Goal: Find specific page/section: Find specific page/section

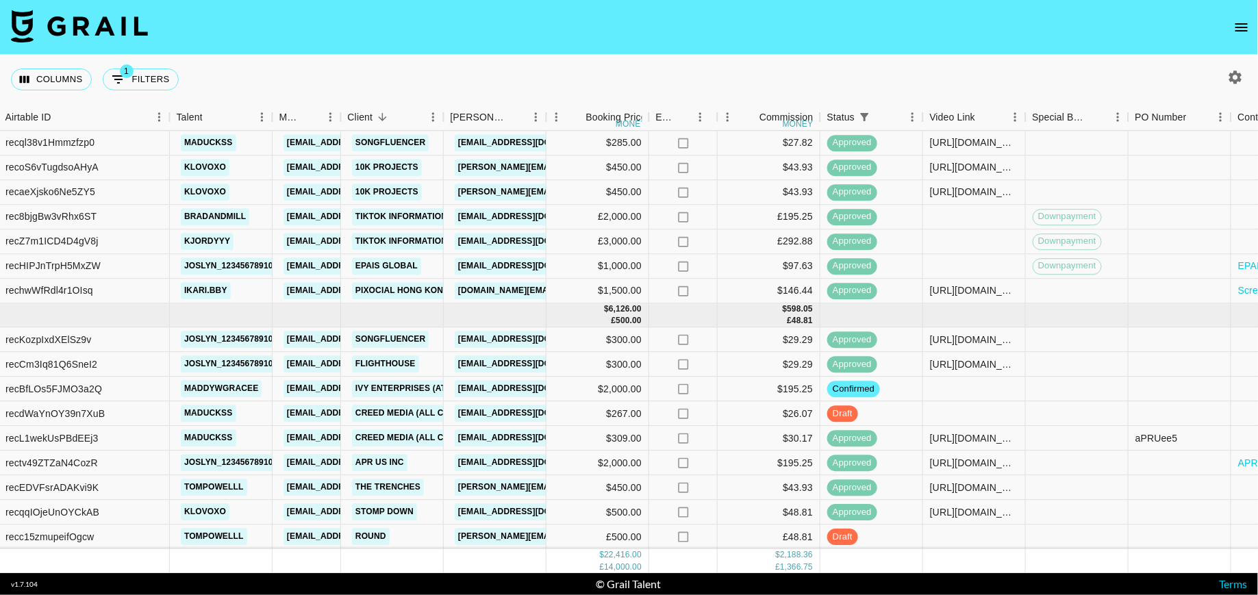
scroll to position [535, 553]
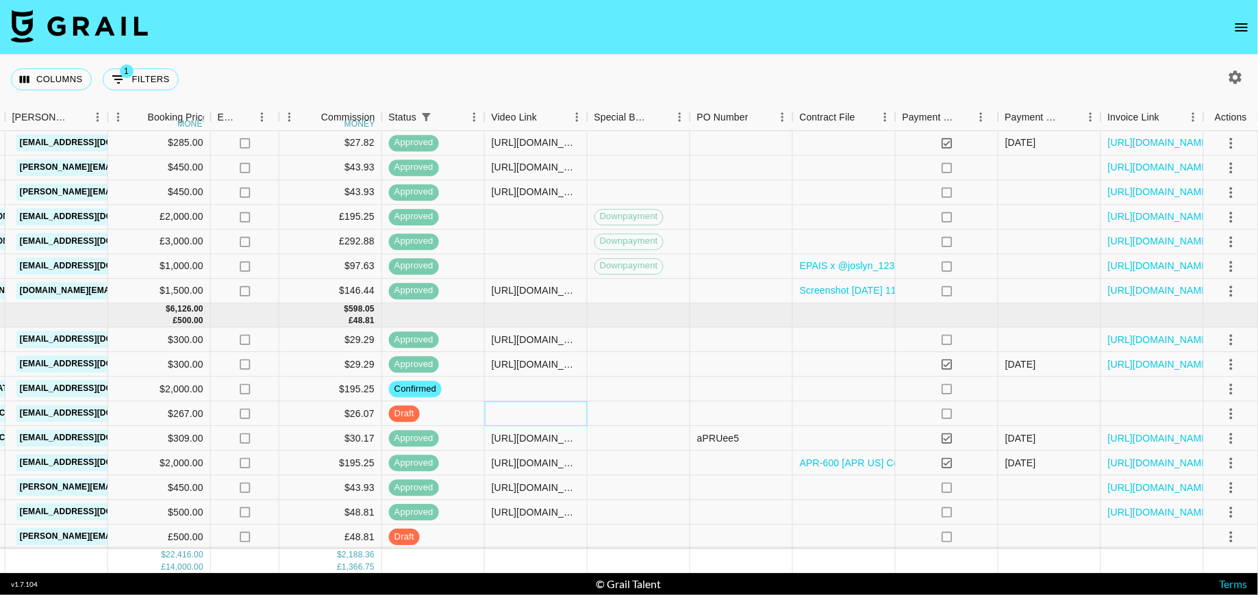
click at [547, 411] on div at bounding box center [536, 414] width 103 height 25
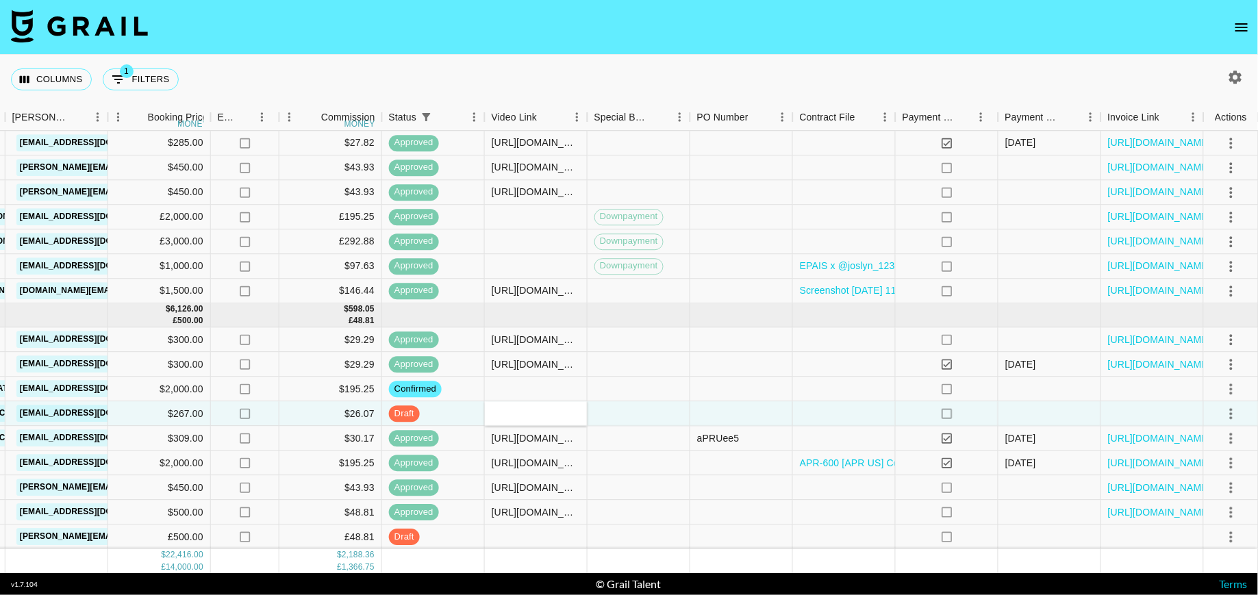
type input "https://www.tiktok.com/@maduckss/video/7555532915543772424?is_from_webapp=1&sen…"
click at [1226, 412] on icon "select merge strategy" at bounding box center [1231, 413] width 16 height 16
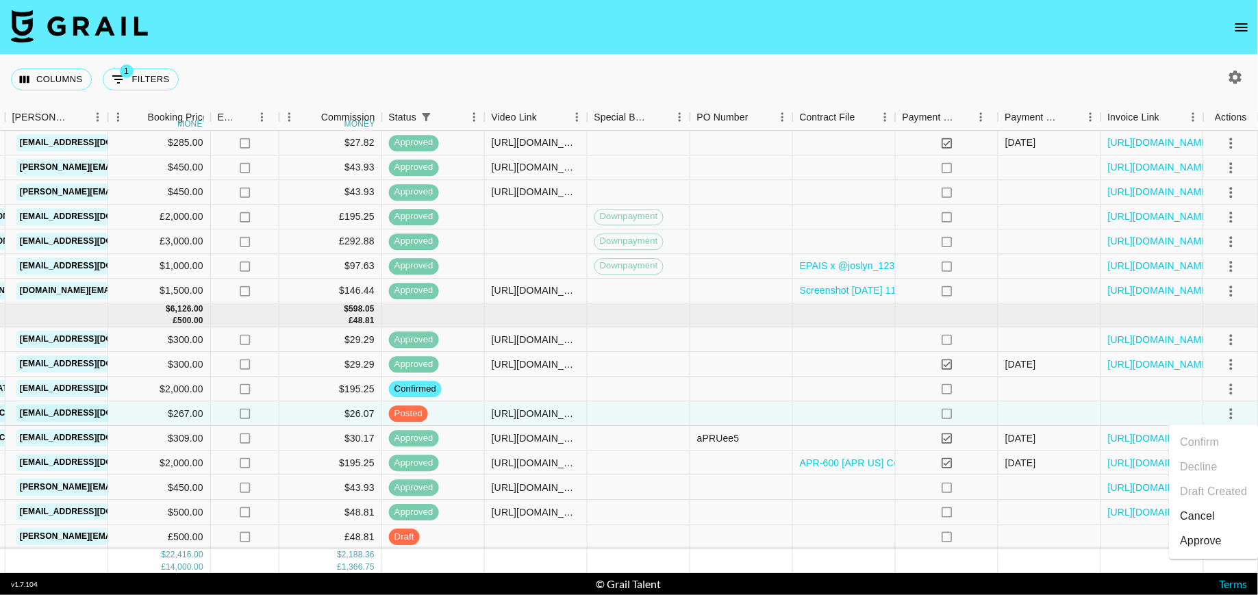
click at [1207, 546] on div "Approve" at bounding box center [1201, 541] width 42 height 16
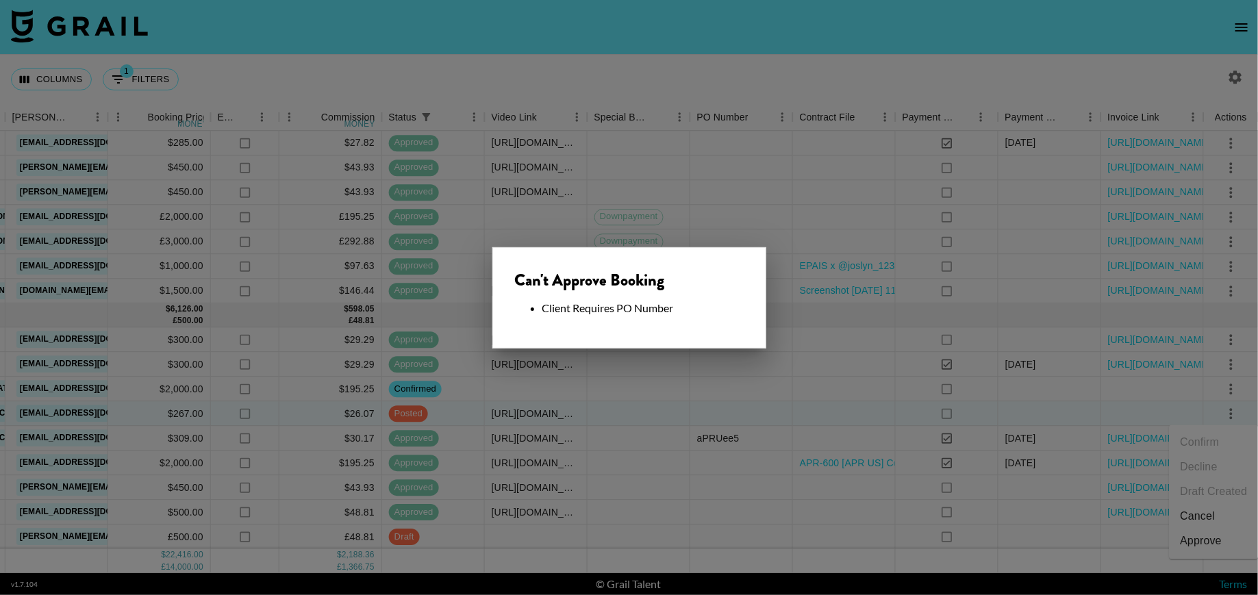
click at [808, 392] on div at bounding box center [629, 297] width 1258 height 595
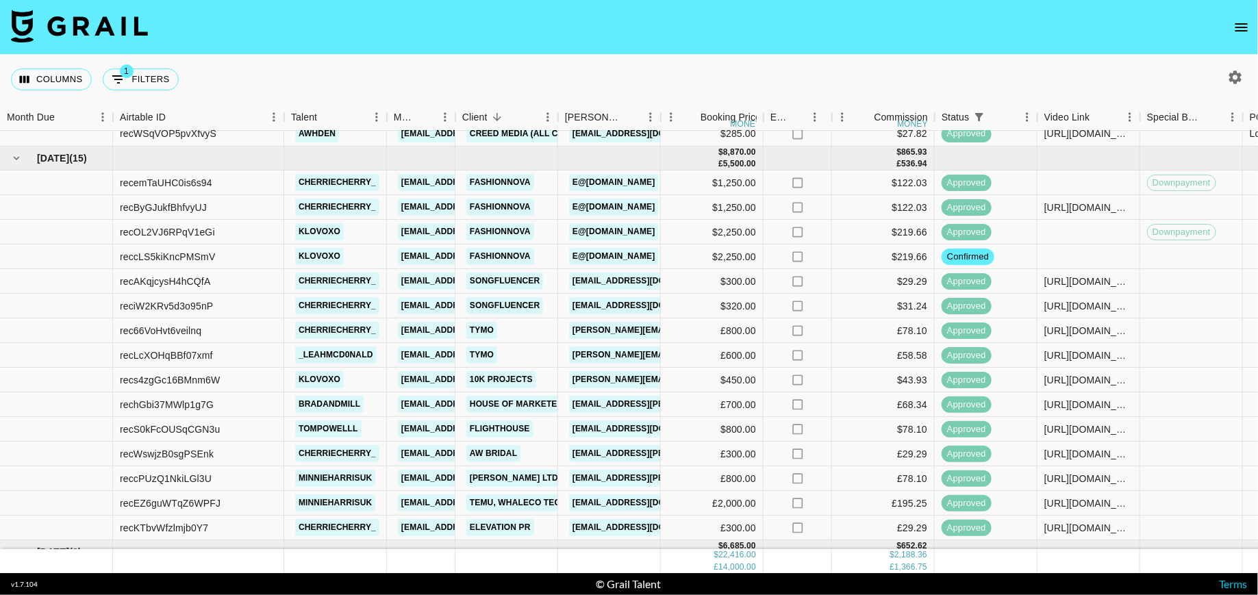
scroll to position [0, 0]
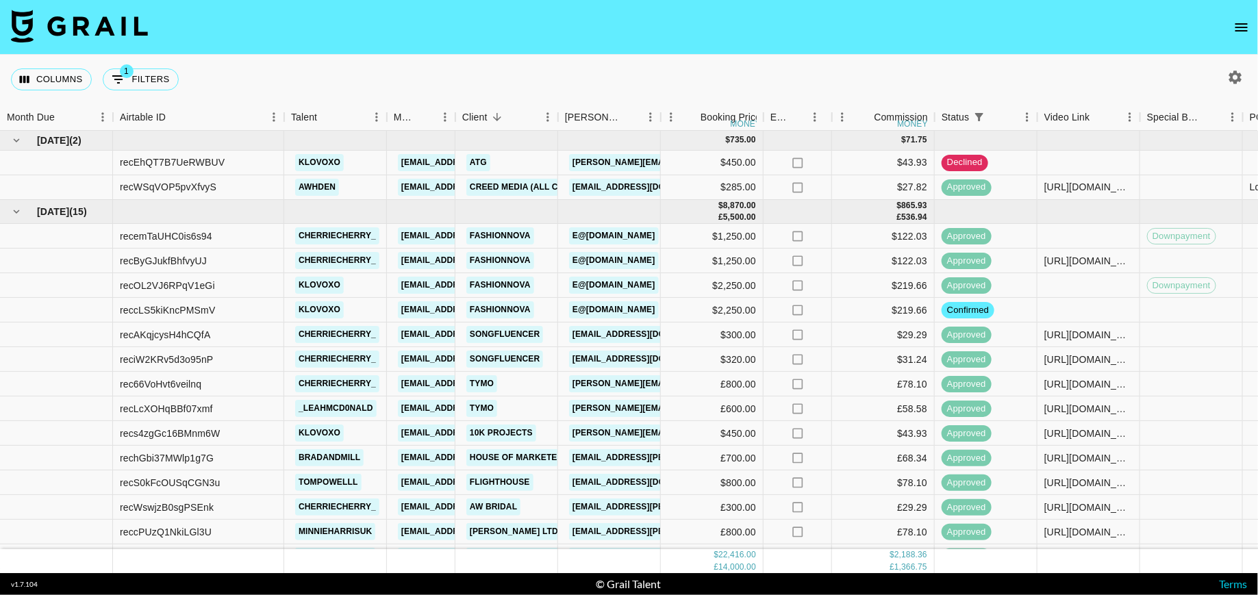
click at [1228, 70] on icon "button" at bounding box center [1235, 77] width 16 height 16
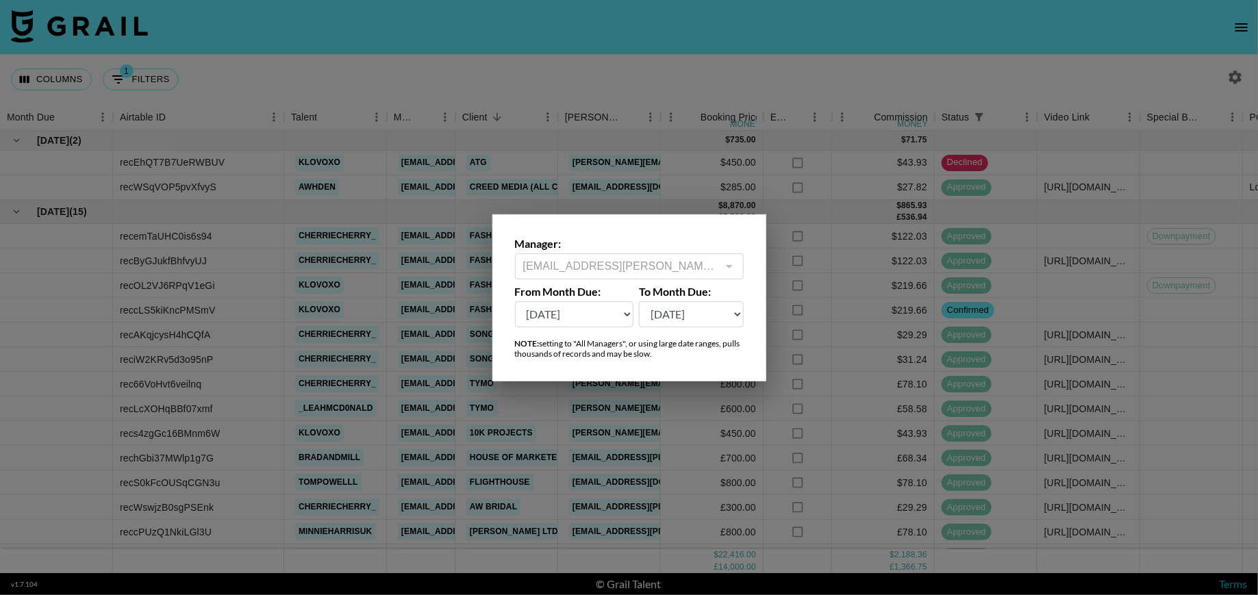
click at [618, 327] on div "Manager: maisie.defreitas@grail-talent.com ​ From Month Due: Sep '26 Aug '26 Ju…" at bounding box center [629, 297] width 274 height 167
click at [622, 317] on select "Sep '26 Aug '26 Jul '26 Jun '26 May '26 Apr '26 Mar '26 Feb '26 Jan '26 Dec '25…" at bounding box center [574, 314] width 119 height 26
select select "May '25"
click at [515, 301] on select "Sep '26 Aug '26 Jul '26 Jun '26 May '26 Apr '26 Mar '26 Feb '26 Jan '26 Dec '25…" at bounding box center [574, 314] width 119 height 26
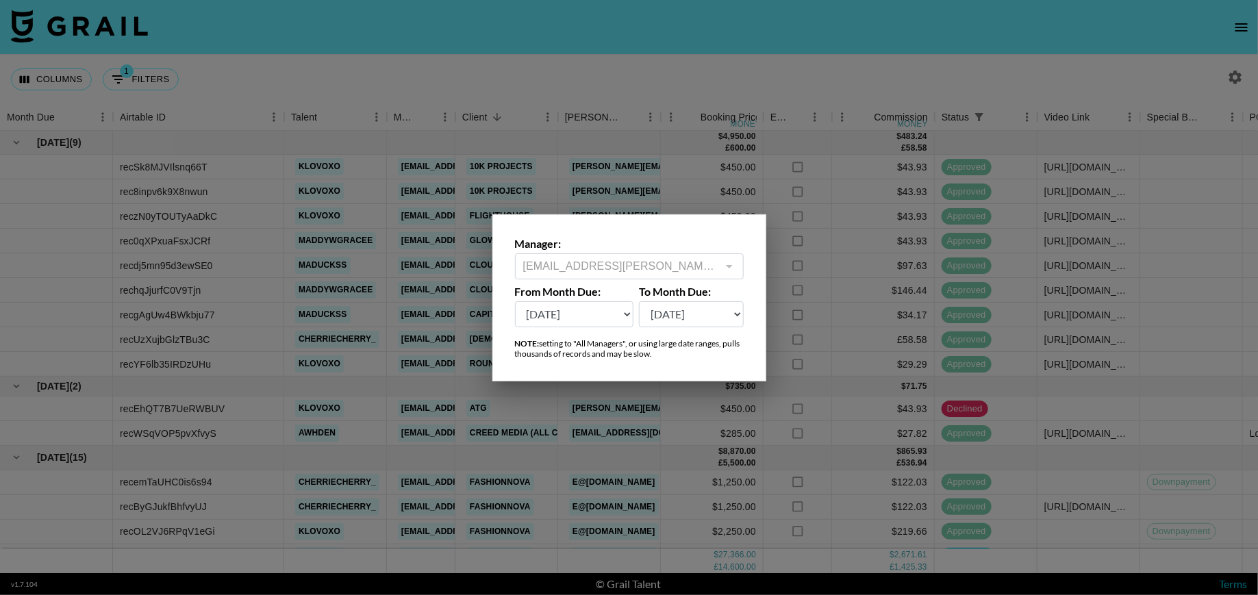
click at [739, 92] on div at bounding box center [629, 297] width 1258 height 595
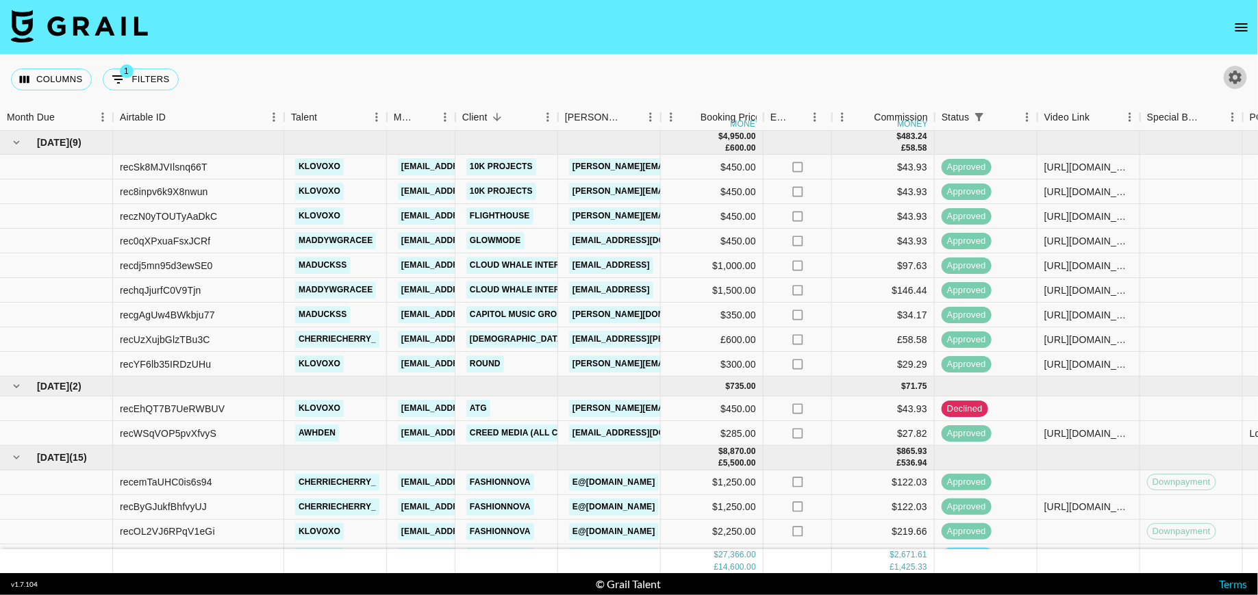
click at [1242, 83] on icon "button" at bounding box center [1235, 77] width 16 height 16
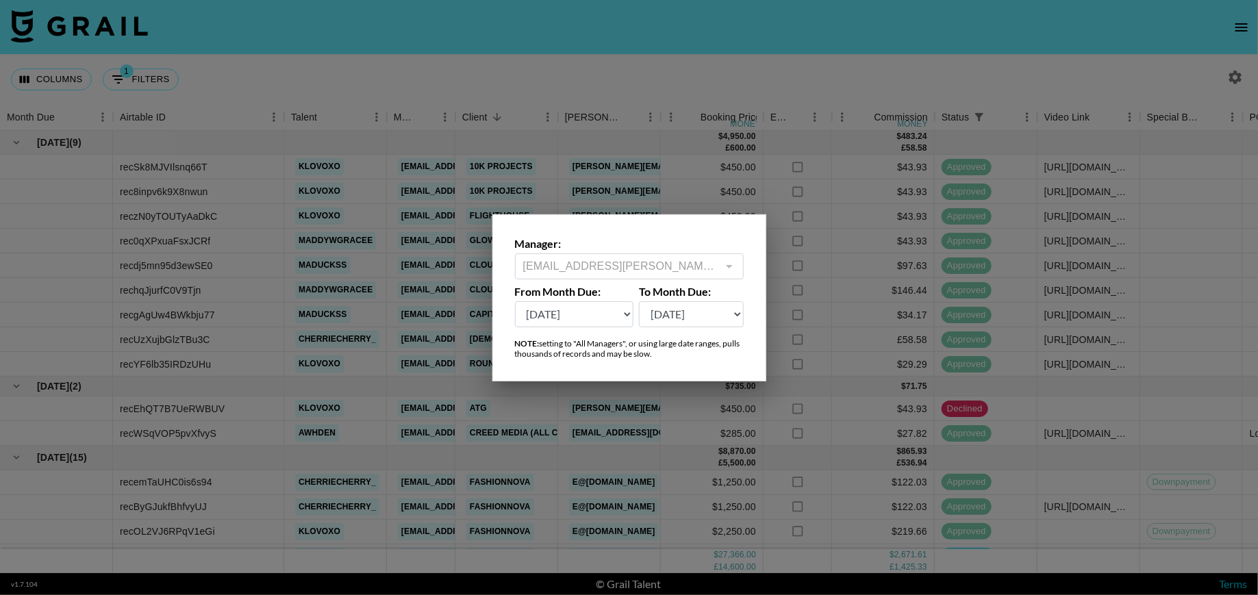
click at [624, 316] on select "Sep '26 Aug '26 Jul '26 Jun '26 May '26 Apr '26 Mar '26 Feb '26 Jan '26 Dec '25…" at bounding box center [574, 314] width 119 height 26
select select "Apr '25"
click at [515, 301] on select "Sep '26 Aug '26 Jul '26 Jun '26 May '26 Apr '26 Mar '26 Feb '26 Jan '26 Dec '25…" at bounding box center [574, 314] width 119 height 26
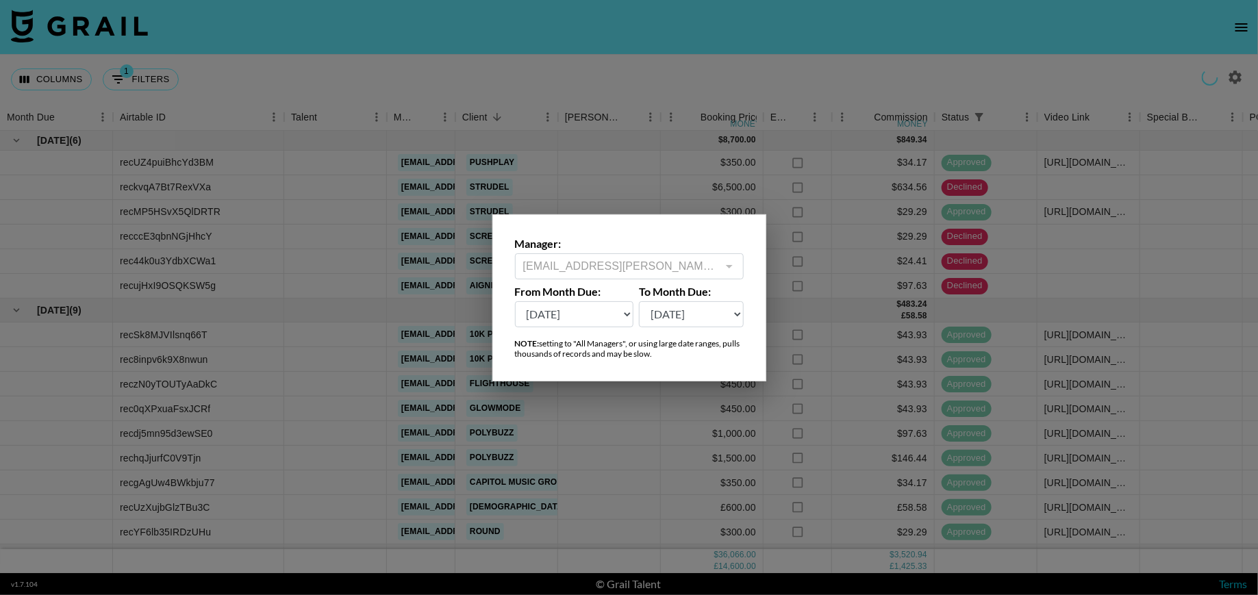
click at [866, 30] on div at bounding box center [629, 297] width 1258 height 595
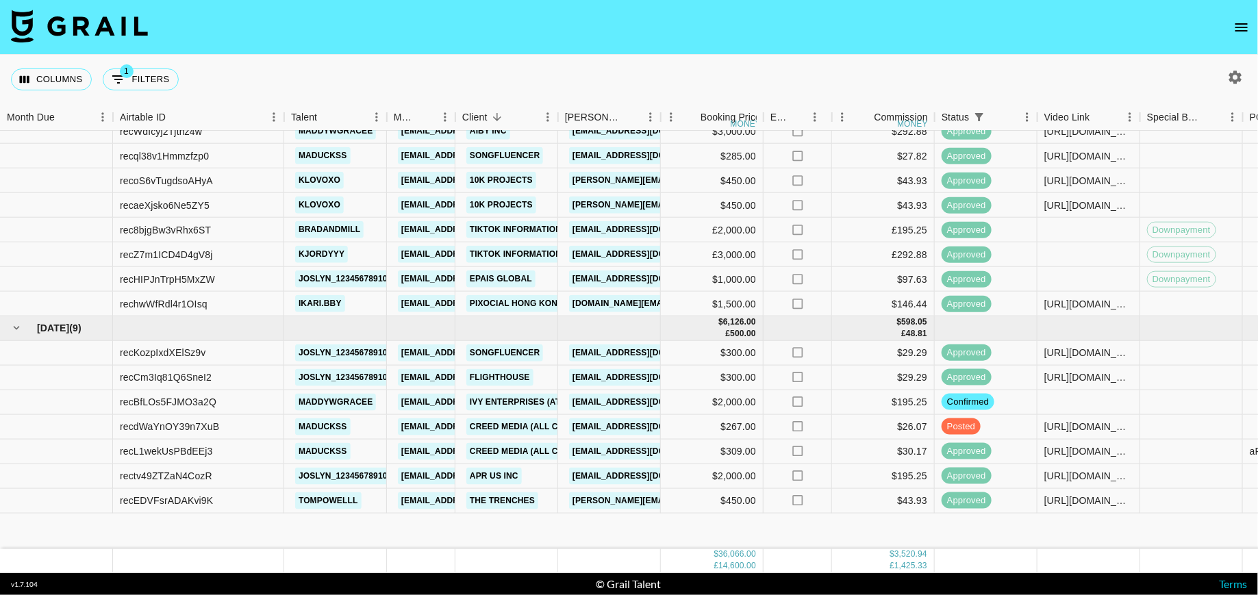
scroll to position [949, 0]
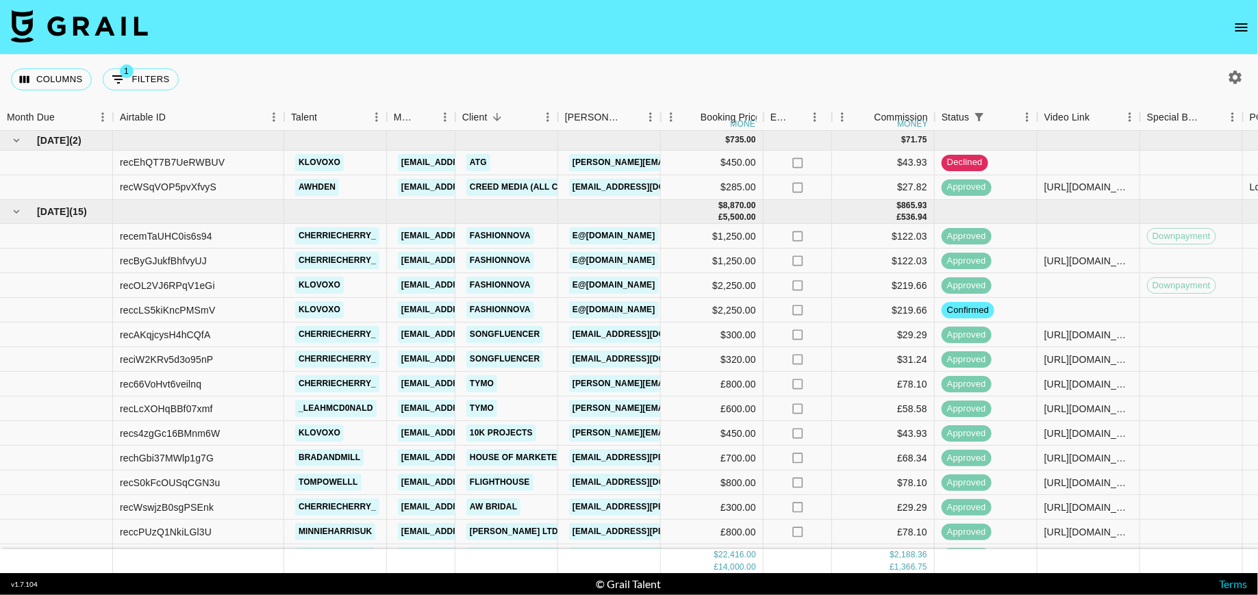
click at [1237, 25] on icon "open drawer" at bounding box center [1241, 27] width 16 height 16
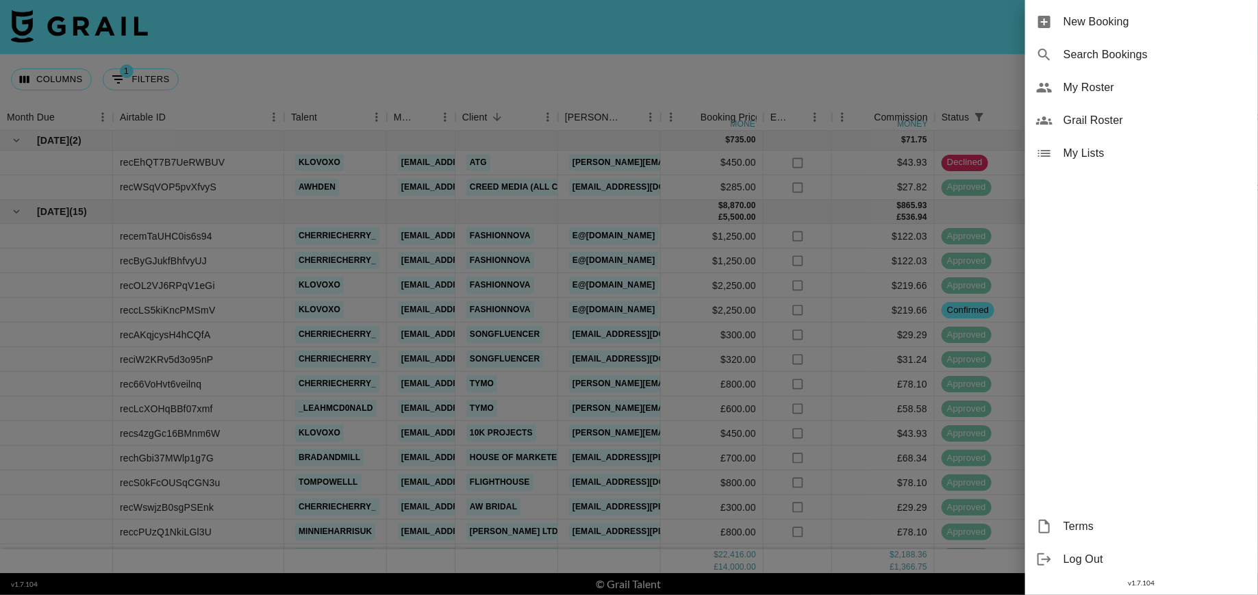
click at [1102, 105] on div "Grail Roster" at bounding box center [1141, 120] width 233 height 33
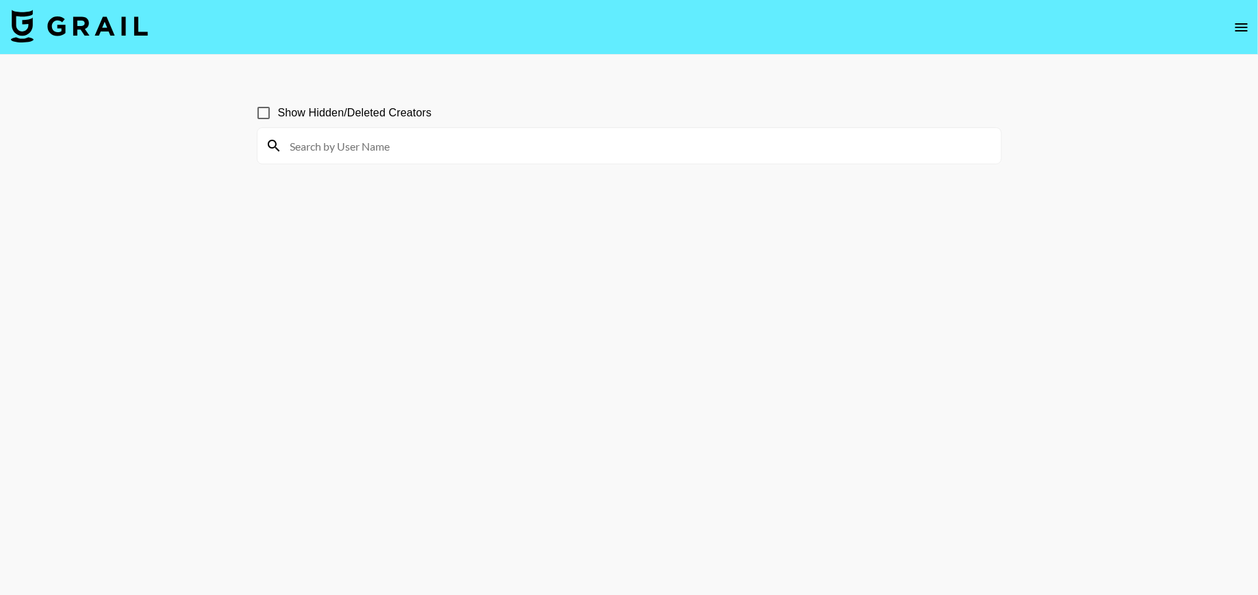
scroll to position [66, 0]
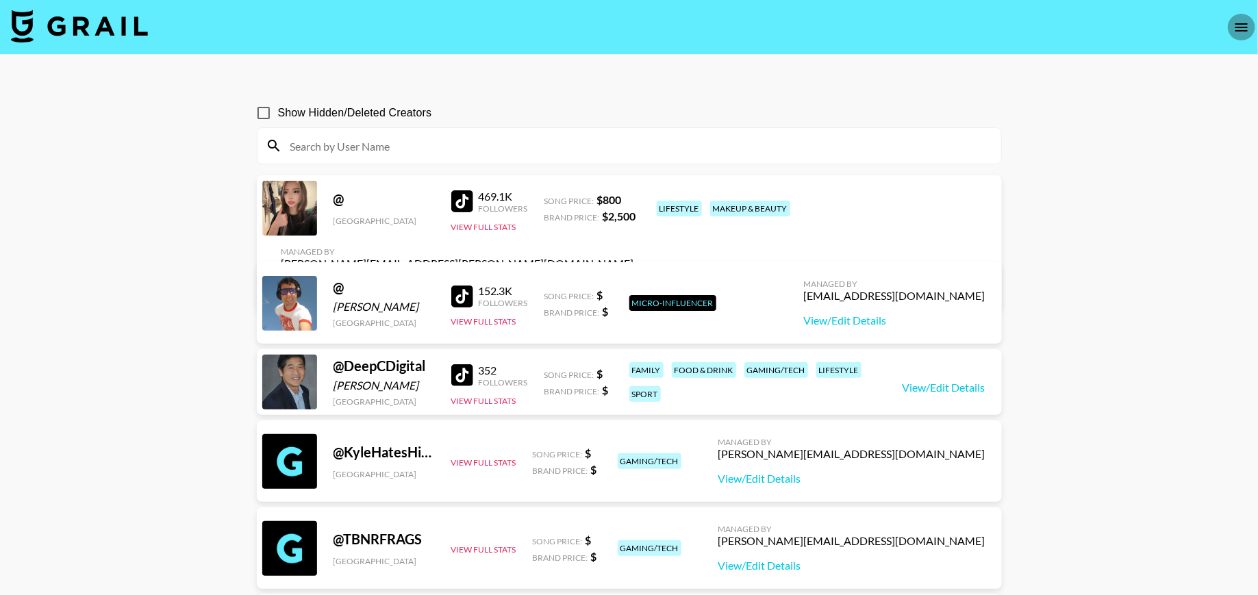
click at [1241, 28] on icon "open drawer" at bounding box center [1241, 27] width 16 height 16
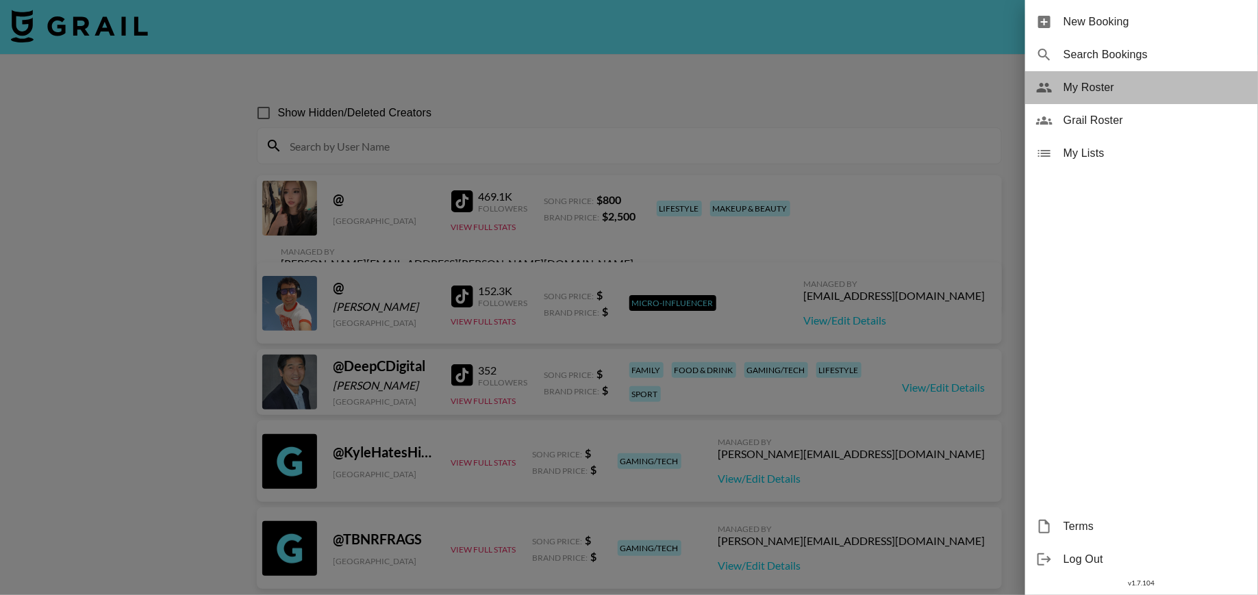
click at [1111, 91] on span "My Roster" at bounding box center [1154, 87] width 183 height 16
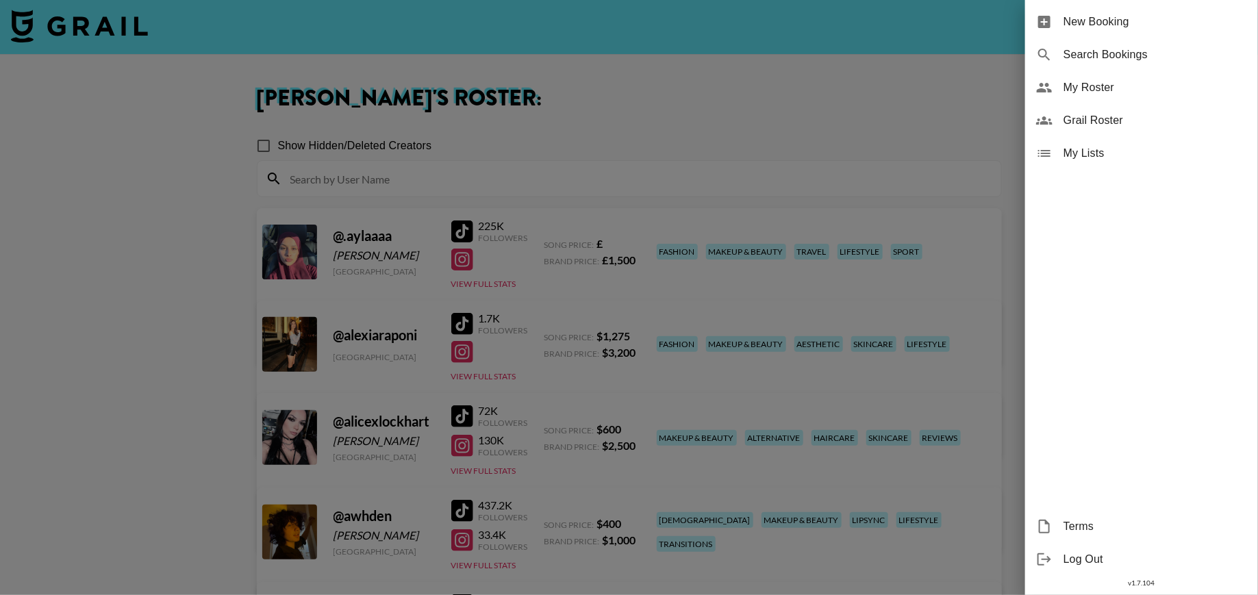
click at [839, 105] on div at bounding box center [629, 297] width 1258 height 595
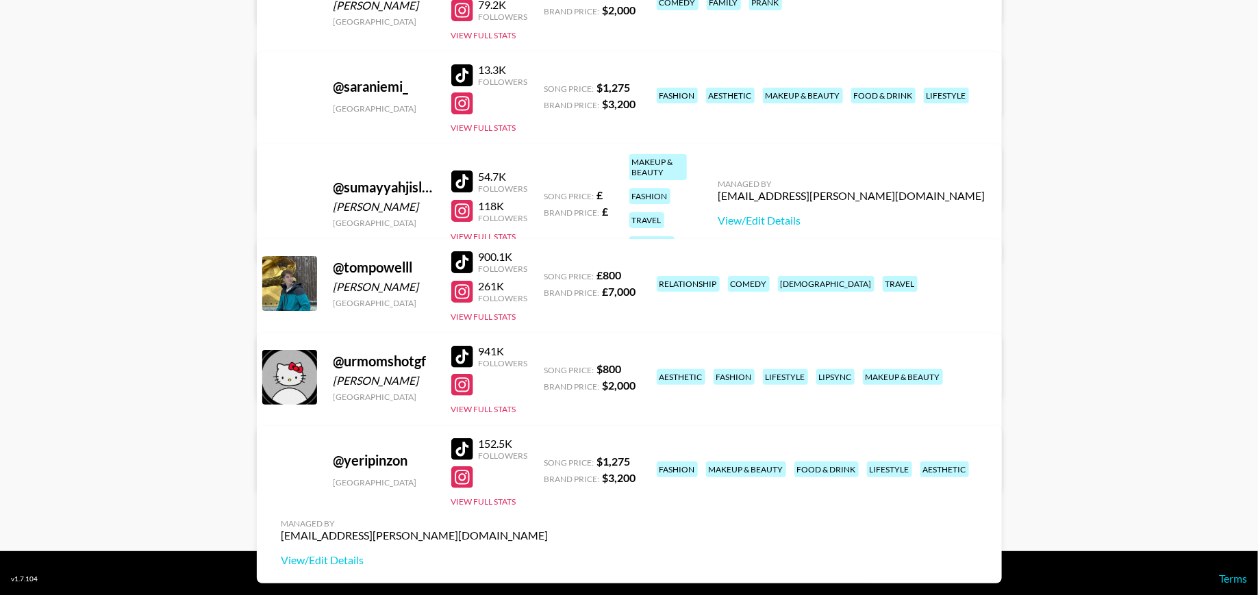
scroll to position [2489, 0]
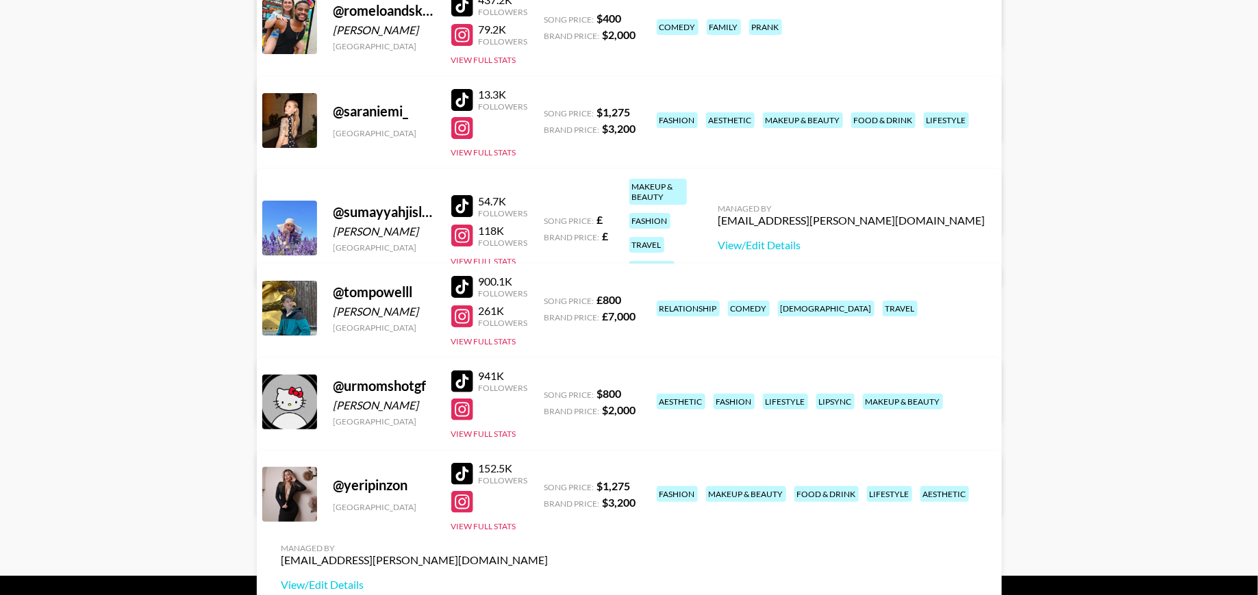
click at [851, 170] on div "@ sumayyahjislam Sumayyah Jannah Islam United Kingdom 54.7K Followers 118K Foll…" at bounding box center [629, 227] width 745 height 117
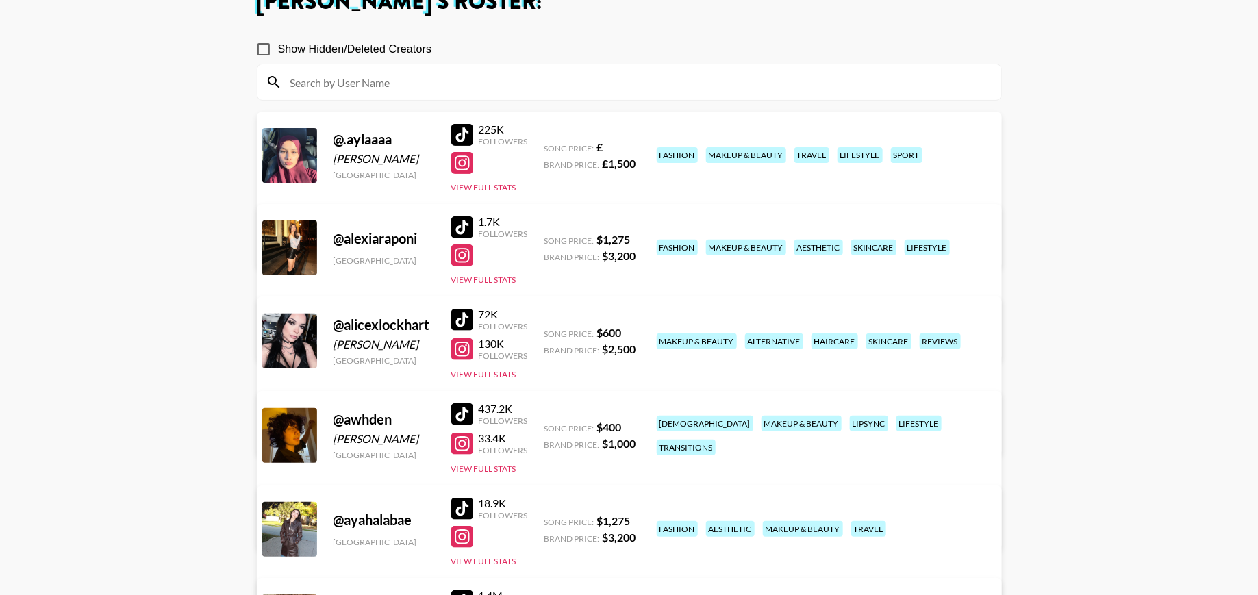
scroll to position [0, 0]
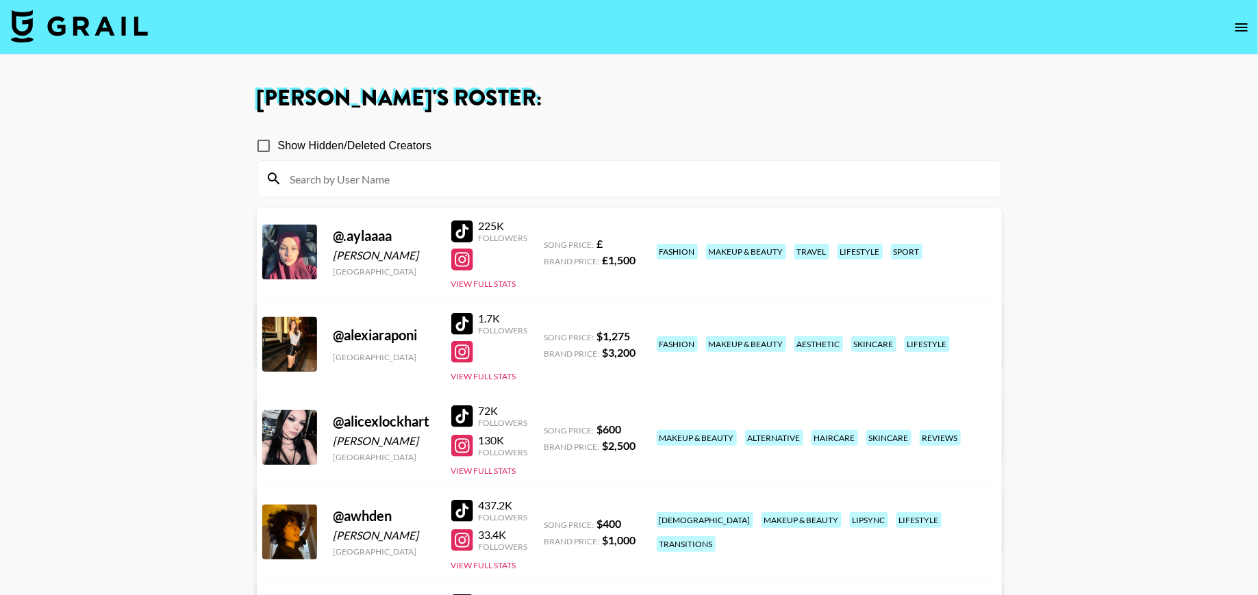
click at [1226, 20] on nav at bounding box center [629, 27] width 1258 height 55
click at [1240, 23] on icon "open drawer" at bounding box center [1241, 27] width 12 height 8
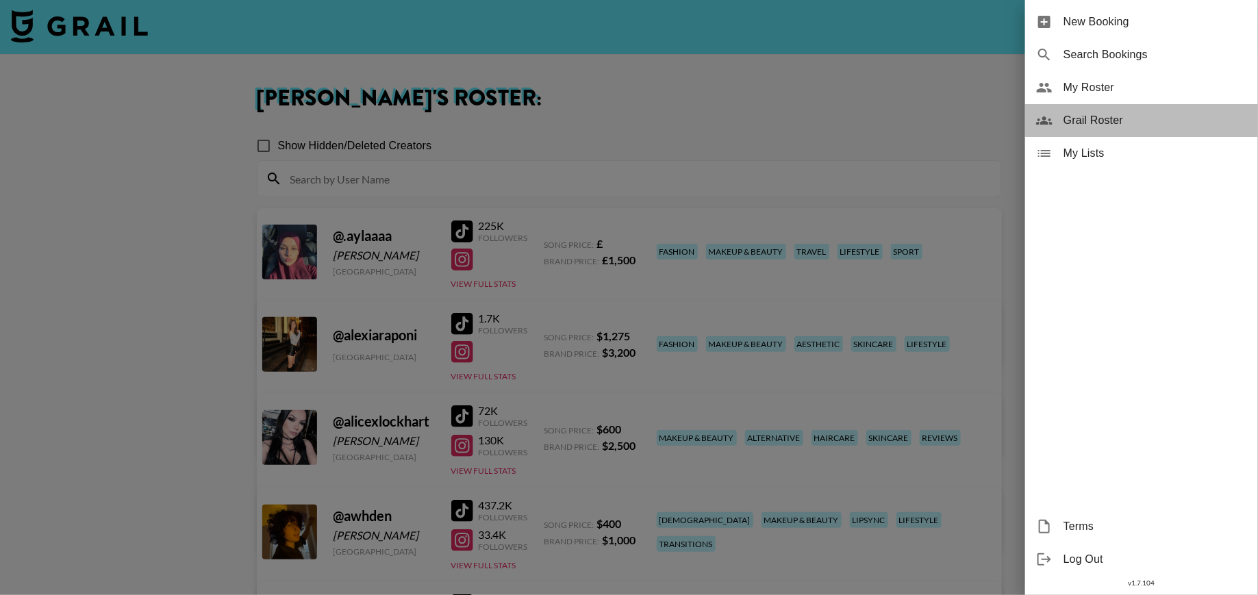
click at [1080, 116] on span "Grail Roster" at bounding box center [1154, 120] width 183 height 16
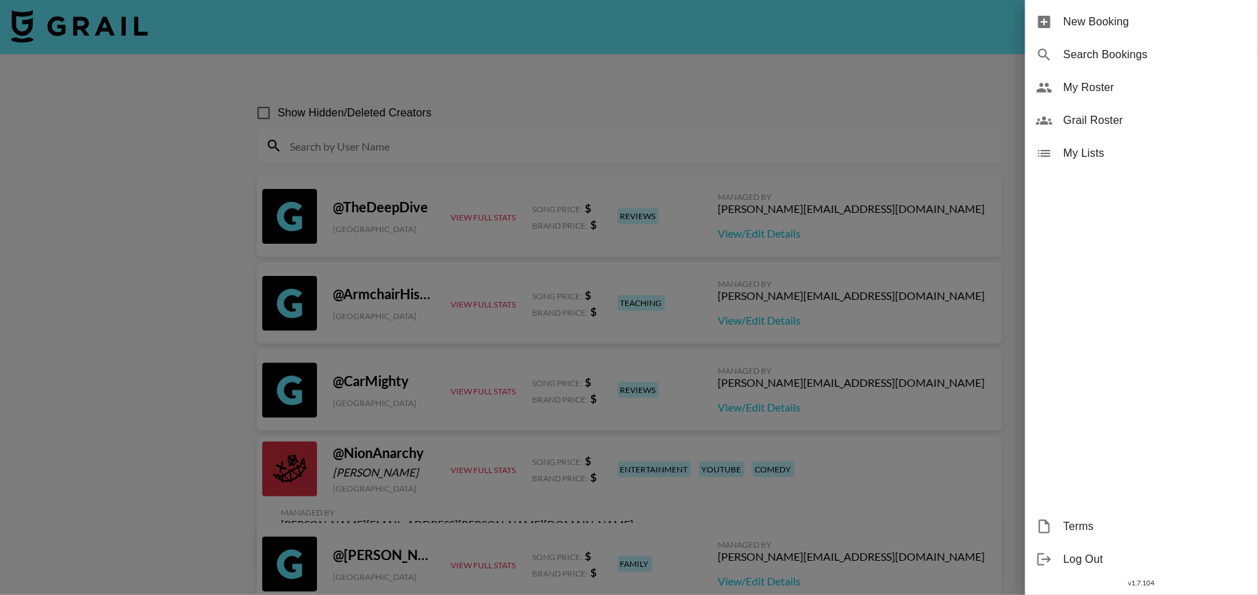
click at [484, 151] on div at bounding box center [629, 297] width 1258 height 595
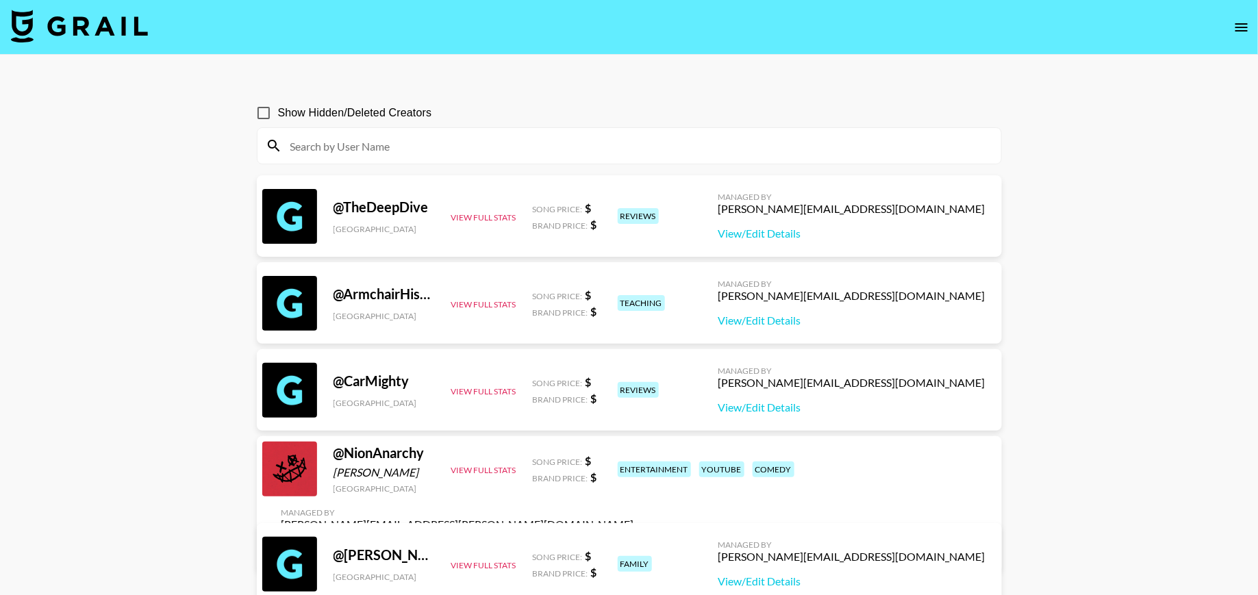
click at [455, 138] on input at bounding box center [637, 146] width 711 height 22
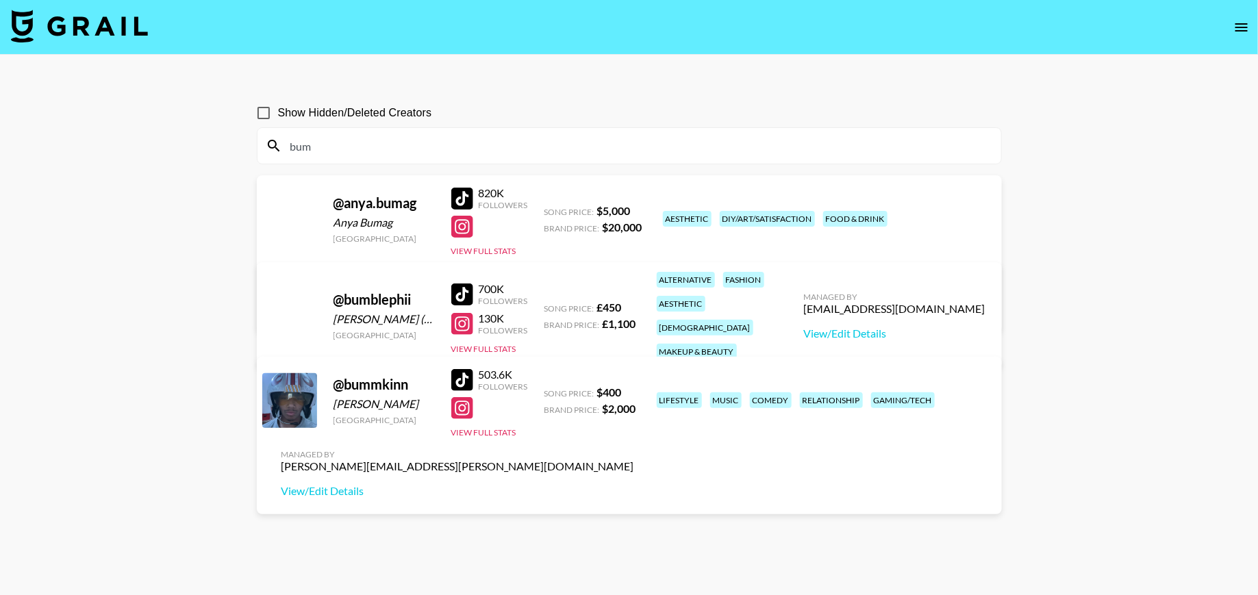
type input "bum"
